Goal: Information Seeking & Learning: Learn about a topic

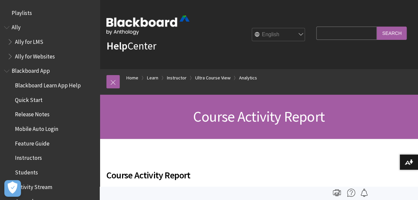
scroll to position [984, 0]
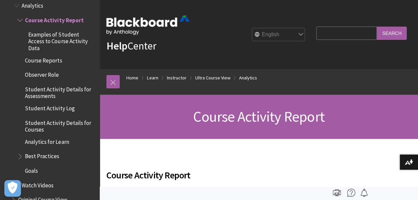
click at [276, 38] on select "English عربية Català Cymraeg Deutsch Español Suomi Français עברית Italiano 日本語 …" at bounding box center [278, 34] width 53 height 13
select select "/ar-sa/Learn/Instructor/Ultra/Performance/Course_Reports/Course_Activity_Relate…"
click at [252, 28] on select "English عربية Català Cymraeg Deutsch Español Suomi Français עברית Italiano 日本語 …" at bounding box center [278, 34] width 53 height 13
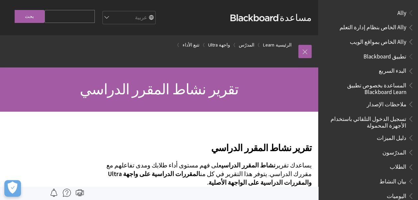
scroll to position [834, 0]
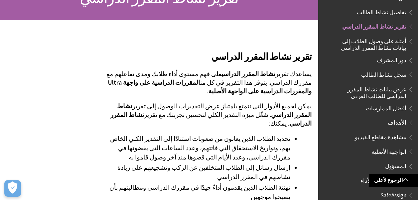
scroll to position [93, 0]
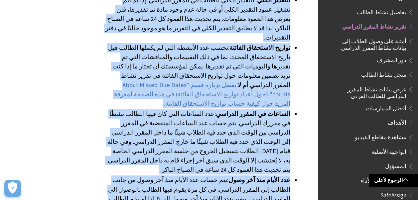
scroll to position [1335, 0]
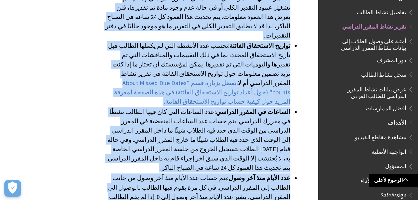
drag, startPoint x: 298, startPoint y: 73, endPoint x: 226, endPoint y: 115, distance: 83.4
click at [226, 115] on ul "الطالب: الاسم الأول للطالب واسم عائلته. يتم عرض معلومات إضافية عن الطالب إذا كا…" at bounding box center [208, 92] width 207 height 256
copy ul "الطالب: الاسم الأول للطالب واسم عائلته. يتم عرض معلومات إضافية عن الطالب إذا كا…"
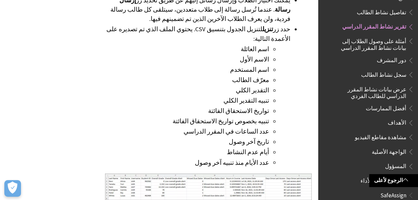
scroll to position [1734, 0]
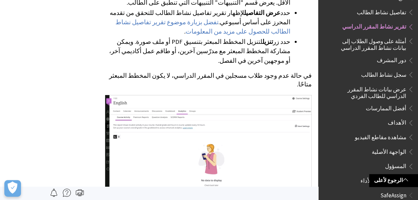
scroll to position [2467, 0]
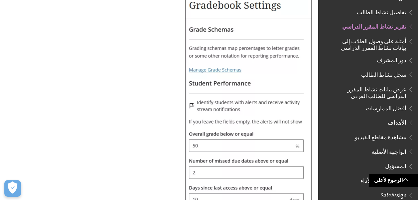
scroll to position [2919, 0]
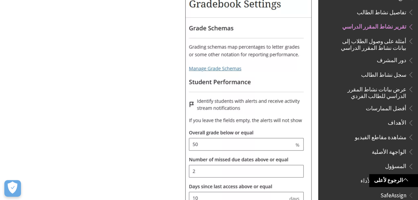
drag, startPoint x: 160, startPoint y: 72, endPoint x: 312, endPoint y: 65, distance: 152.6
copy p "بناءً على إعداداتك، فإن الطلاب الذين يظهر معهم تنبيهات سترى أنه يتم تمييزهم في …"
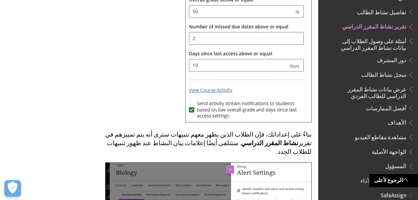
scroll to position [3066, 0]
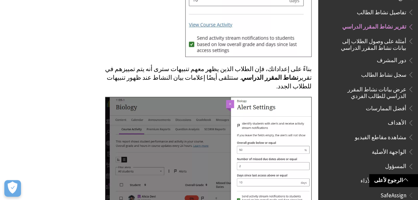
scroll to position [3119, 0]
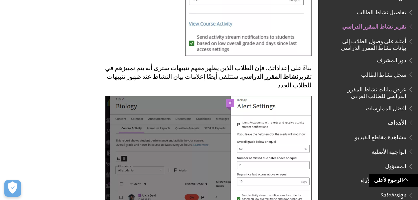
drag, startPoint x: 180, startPoint y: 136, endPoint x: 314, endPoint y: 31, distance: 170.2
copy div "تتوفر لديك العديد من الخيارات لتخصيص تنبيهاتك: عندما ينخفض التقدير الكلي للطالب…"
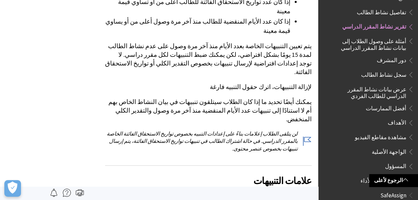
scroll to position [3385, 0]
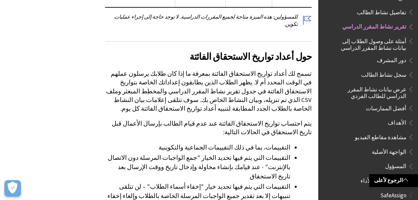
scroll to position [5223, 0]
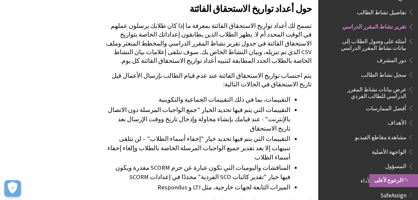
click at [399, 182] on link "الرجوع لأعلى" at bounding box center [393, 180] width 49 height 12
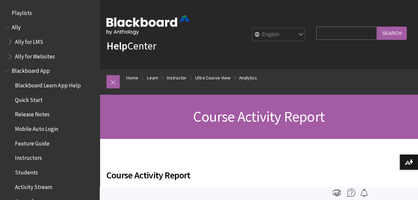
scroll to position [984, 0]
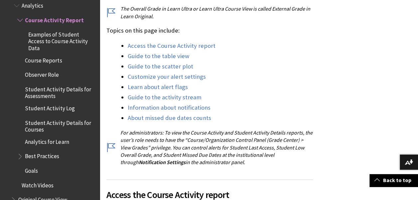
scroll to position [413, 0]
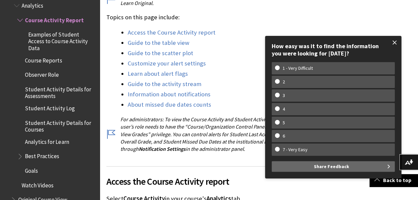
click at [395, 45] on span at bounding box center [395, 43] width 14 height 14
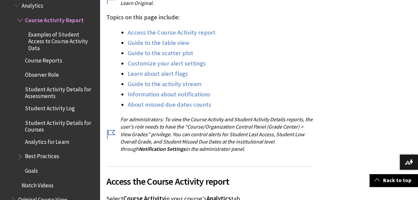
click at [52, 56] on span "Course Reports" at bounding box center [43, 59] width 37 height 9
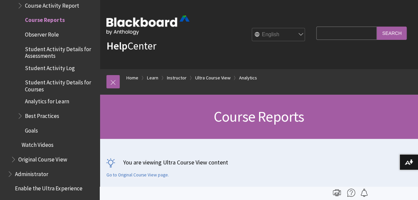
click at [275, 36] on select "English عربية Català Cymraeg Deutsch Español Suomi Français עברית Italiano 日本語 …" at bounding box center [278, 34] width 53 height 13
select select "/ar-sa/node/49596"
click at [252, 28] on select "English عربية Català Cymraeg Deutsch Español Suomi Français עברית Italiano 日本語 …" at bounding box center [278, 34] width 53 height 13
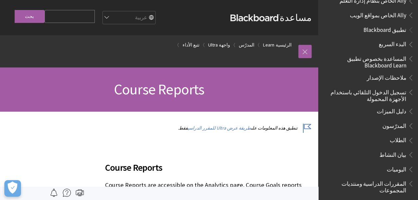
scroll to position [25, 0]
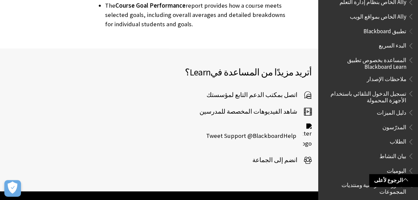
scroll to position [360, 0]
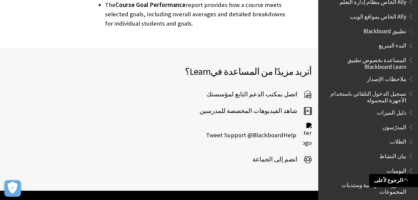
click at [102, 117] on li "شاهد الفيديوهات المخصصة للمدرسين" at bounding box center [159, 111] width 305 height 17
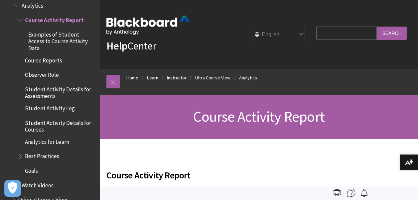
click at [263, 39] on select "English عربية Català Cymraeg Deutsch Español Suomi Français עברית Italiano 日本語 …" at bounding box center [278, 34] width 53 height 13
select select "/ar-sa/Learn/Instructor/Ultra/Performance/Course_Reports/Course_Activity_Relate…"
click at [252, 28] on select "English عربية Català Cymraeg Deutsch Español Suomi Français עברית Italiano 日本語 …" at bounding box center [278, 34] width 53 height 13
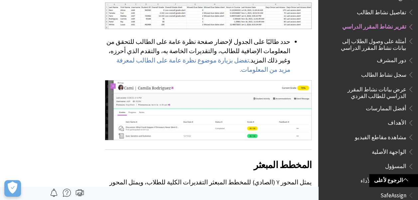
scroll to position [1885, 0]
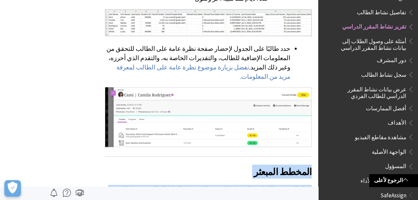
drag, startPoint x: 313, startPoint y: 49, endPoint x: 238, endPoint y: 105, distance: 93.2
copy div "المخطط المبعثر يمثل المحور Y (الصادي) للمخطط المبعثر التقديرات الكلية للطلاب، و…"
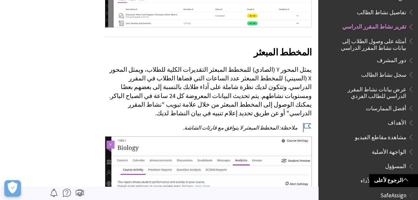
scroll to position [1992, 0]
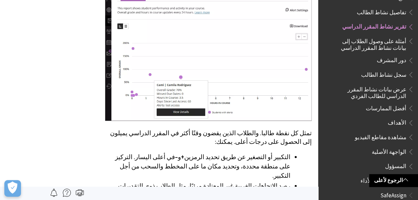
scroll to position [2178, 0]
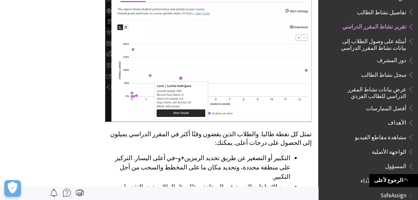
drag, startPoint x: 125, startPoint y: 173, endPoint x: 312, endPoint y: 5, distance: 251.7
copy div "تمثل كل نقطة طالبا. والطلاب الذين يقضون وقتًا أكثر في المقرر الدراسي يميلون إلى…"
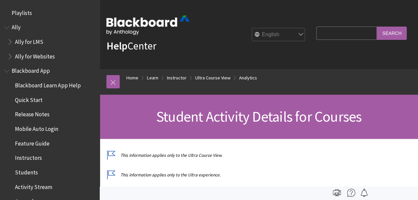
scroll to position [1062, 0]
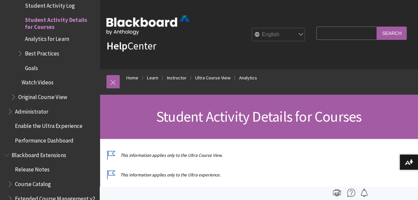
click at [270, 156] on p "This information applies only to the Ultra Course View." at bounding box center [210, 155] width 207 height 6
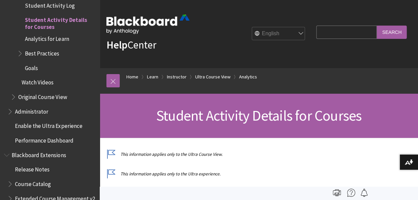
scroll to position [0, 0]
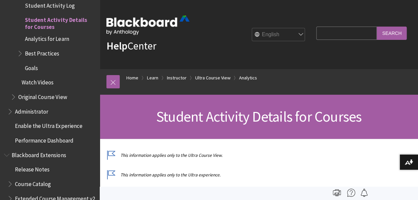
click at [281, 34] on select "English عربية Català Cymraeg Deutsch Español Suomi Français עברית Italiano 日本語 …" at bounding box center [278, 34] width 53 height 13
select select "/ar-sa/Learn/Instructor/Ultra/Performance/Course_Reports/Course_Activity_Relate…"
click at [252, 28] on select "English عربية Català Cymraeg Deutsch Español Suomi Français עברית Italiano 日本語 …" at bounding box center [278, 34] width 53 height 13
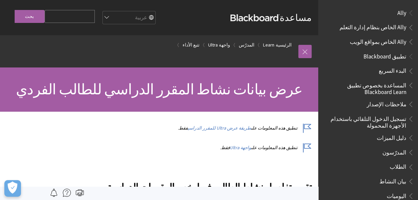
scroll to position [855, 0]
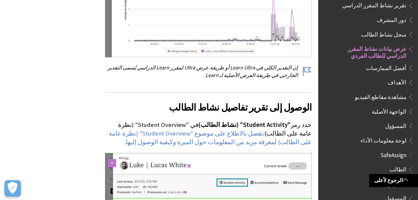
scroll to position [479, 0]
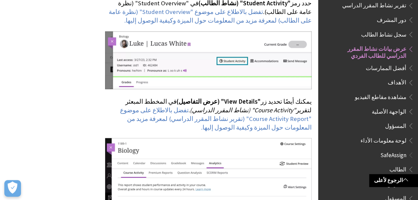
scroll to position [613, 0]
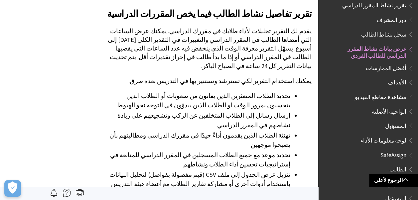
scroll to position [173, 0]
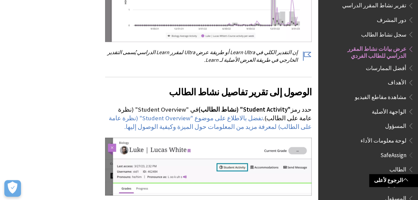
scroll to position [506, 0]
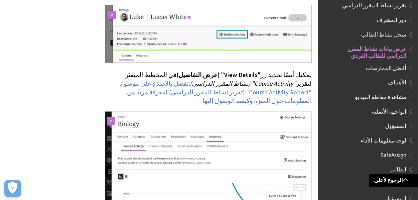
scroll to position [639, 0]
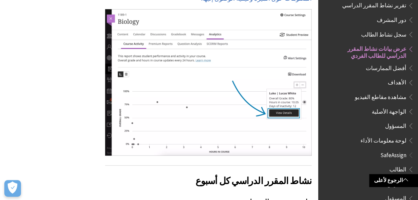
scroll to position [732, 0]
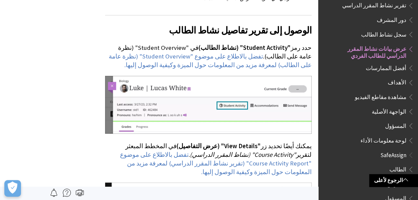
scroll to position [546, 0]
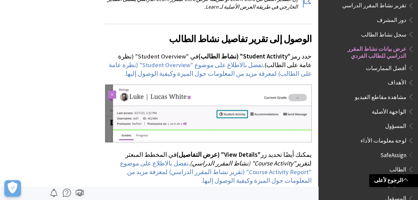
click at [196, 85] on img at bounding box center [208, 114] width 207 height 58
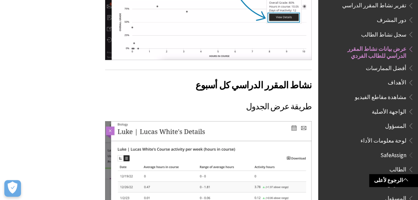
scroll to position [826, 0]
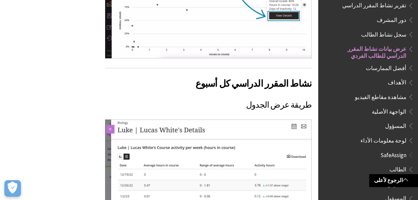
click at [244, 136] on img at bounding box center [208, 188] width 207 height 137
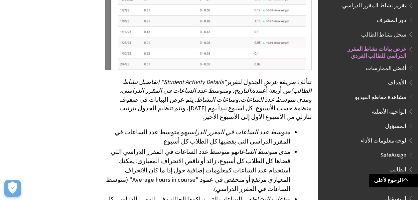
scroll to position [1025, 0]
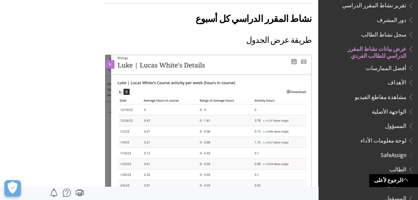
scroll to position [861, 0]
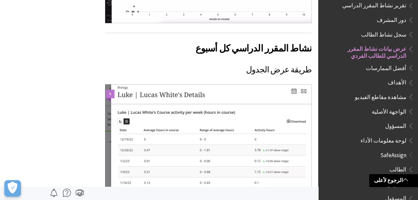
drag, startPoint x: 113, startPoint y: 154, endPoint x: 316, endPoint y: 185, distance: 205.7
copy div "lorem ipsum dol sitame consec "Adipisc Elitsedd Eiusmod" (tempor inci utlabo) e…"
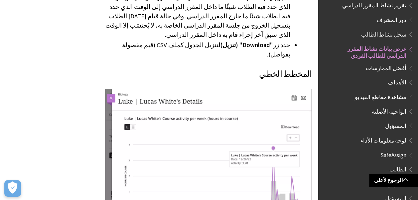
scroll to position [1226, 0]
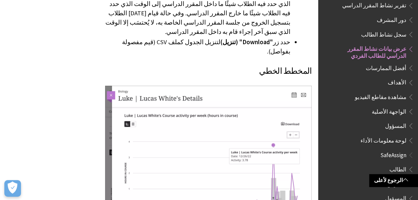
click at [199, 87] on img at bounding box center [208, 154] width 207 height 137
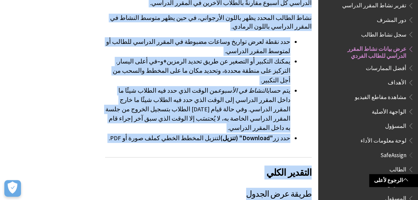
scroll to position [1482, 0]
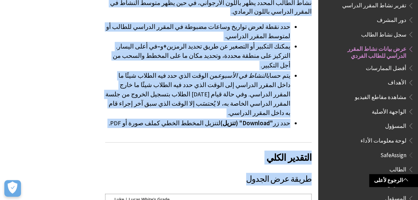
drag, startPoint x: 314, startPoint y: 151, endPoint x: 134, endPoint y: 24, distance: 220.2
copy div "lore ip dolors ametc adipiًe seddoًe tempori utla etdol magnaa en admini veniam…"
click at [256, 142] on h2 "التقدير الكلي" at bounding box center [208, 153] width 207 height 22
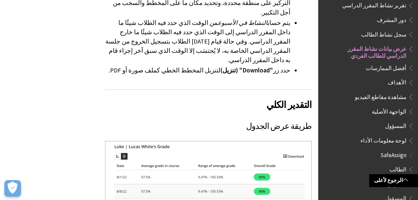
scroll to position [1550, 0]
